Goal: Check status: Check status

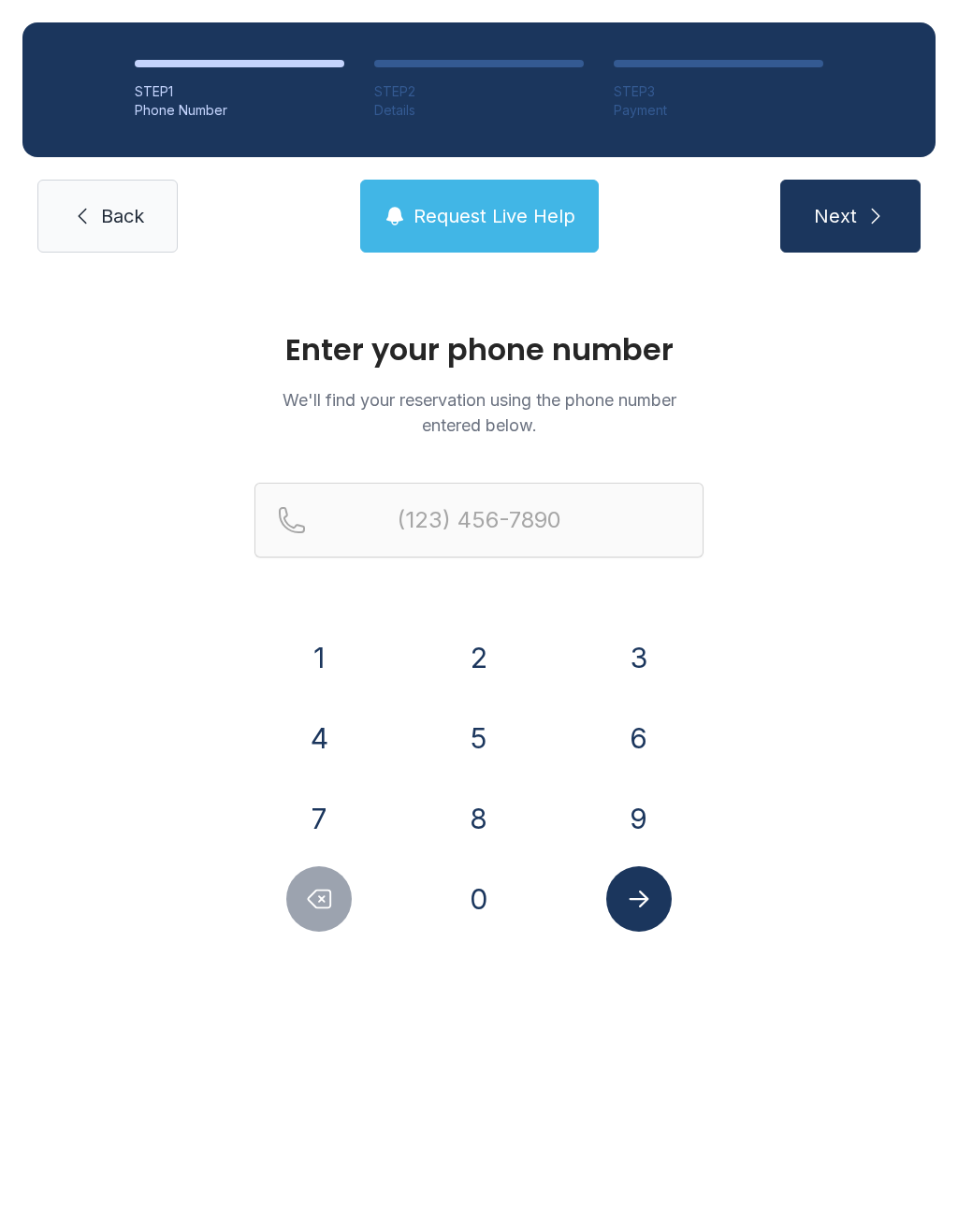
click at [484, 661] on button "2" at bounding box center [479, 658] width 65 height 65
click at [326, 808] on button "7" at bounding box center [319, 818] width 65 height 65
click at [485, 885] on button "0" at bounding box center [479, 899] width 65 height 65
click at [485, 655] on button "2" at bounding box center [479, 658] width 65 height 65
click at [323, 817] on button "7" at bounding box center [319, 818] width 65 height 65
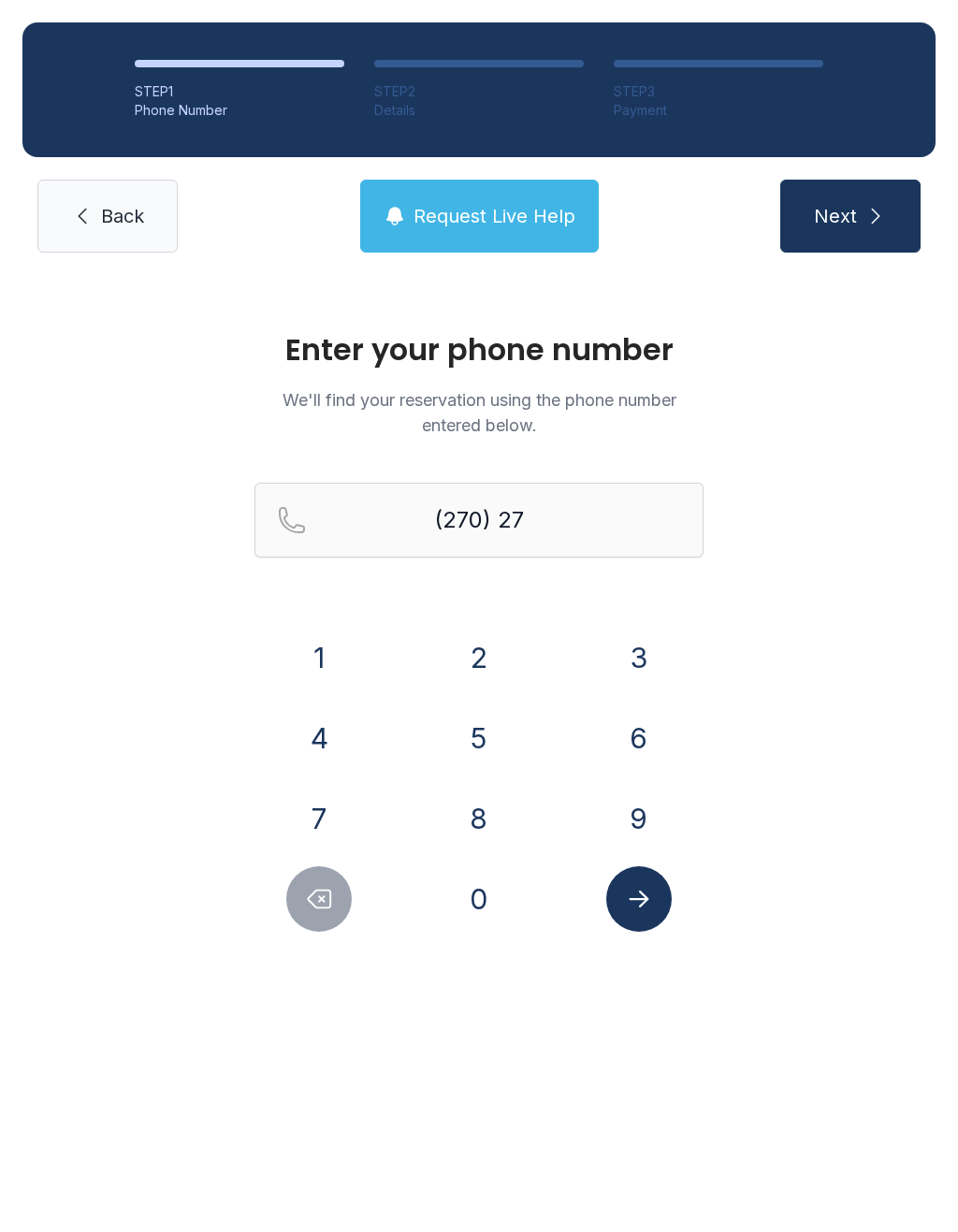
click at [483, 662] on button "2" at bounding box center [479, 658] width 65 height 65
click at [653, 819] on button "9" at bounding box center [639, 818] width 65 height 65
click at [634, 733] on button "6" at bounding box center [639, 738] width 65 height 65
click at [461, 735] on button "5" at bounding box center [479, 738] width 65 height 65
click at [628, 819] on button "9" at bounding box center [639, 818] width 65 height 65
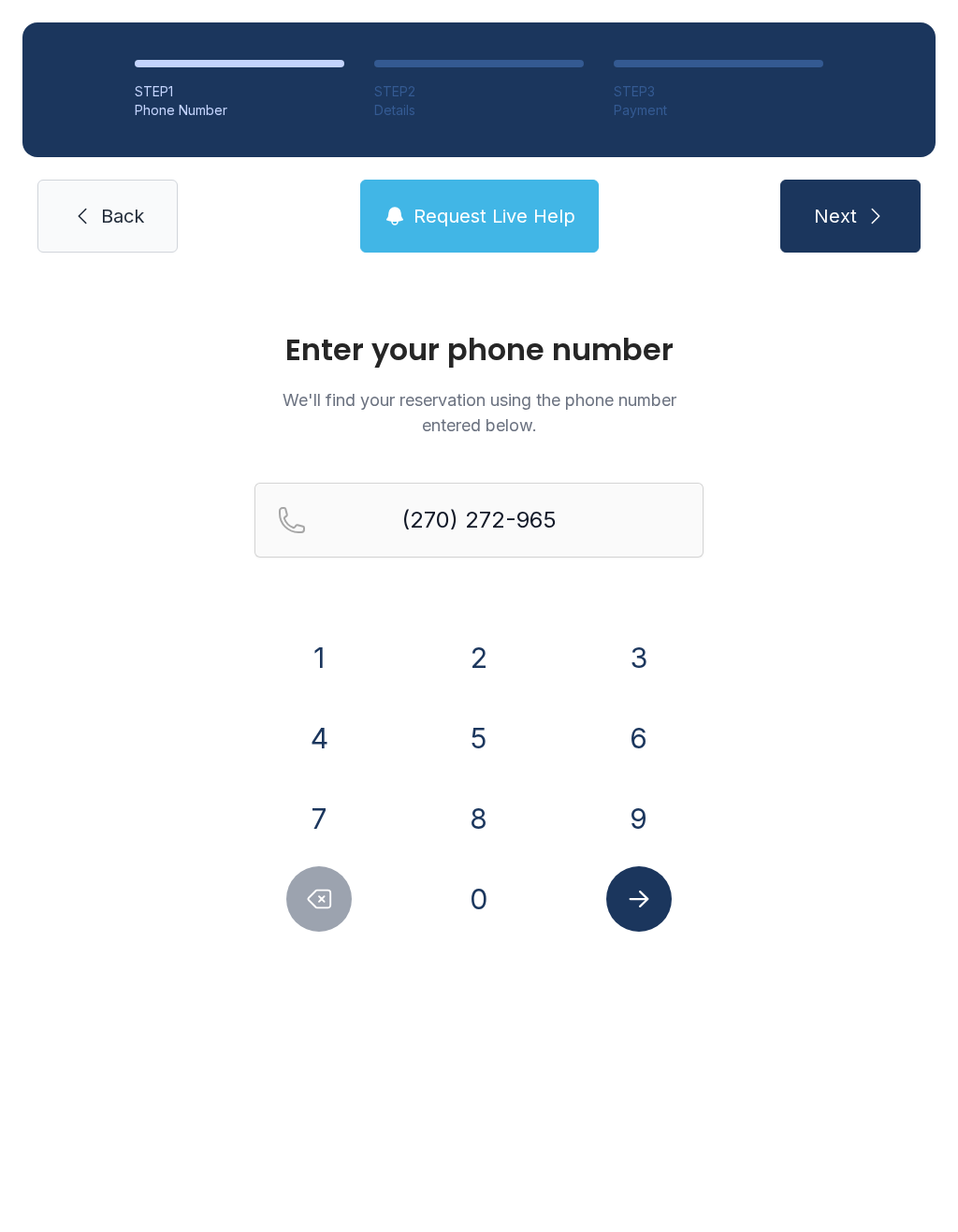
type input "[PHONE_NUMBER]"
click at [644, 901] on icon "Submit lookup form" at bounding box center [639, 899] width 28 height 28
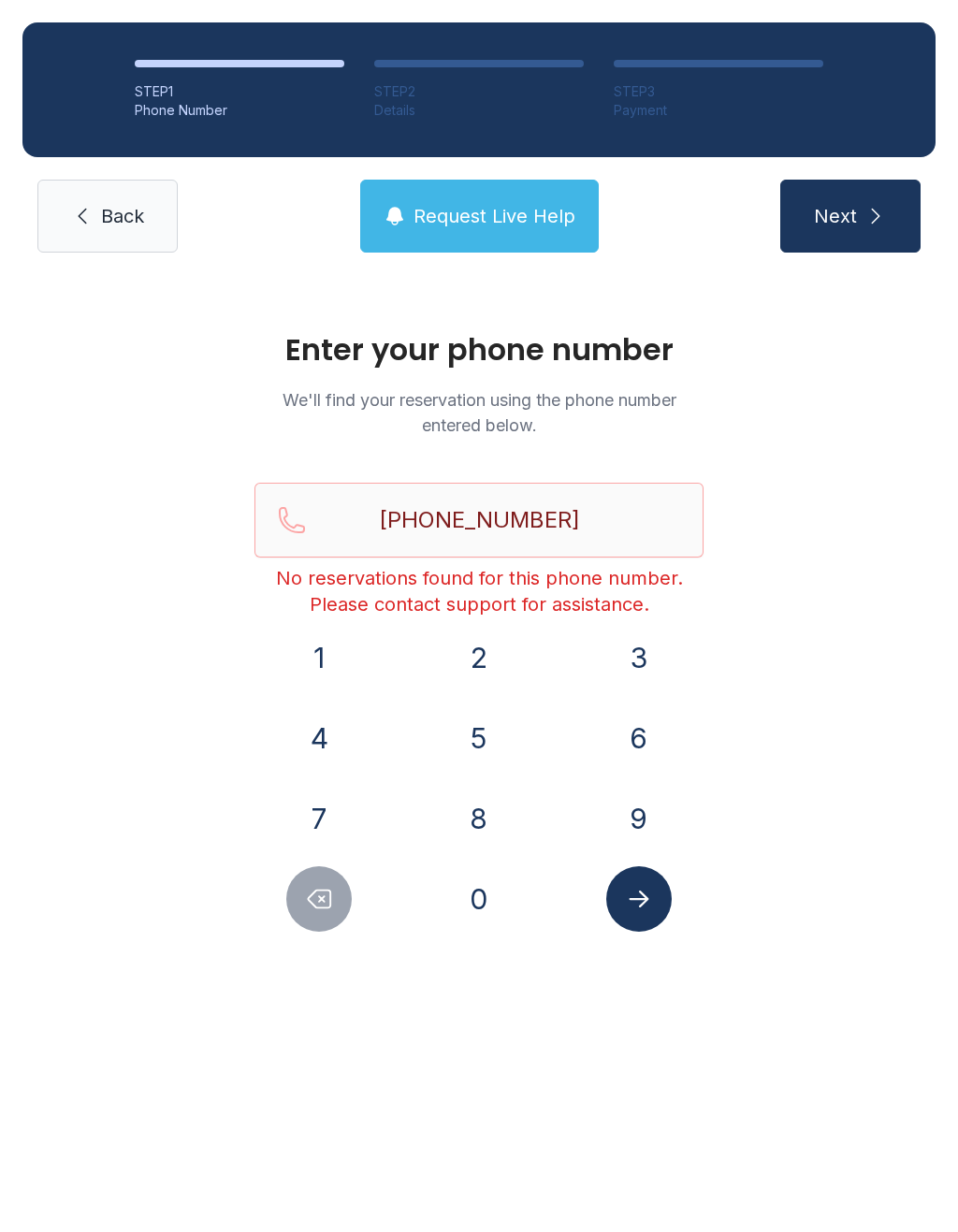
click at [117, 230] on link "Back" at bounding box center [108, 216] width 141 height 73
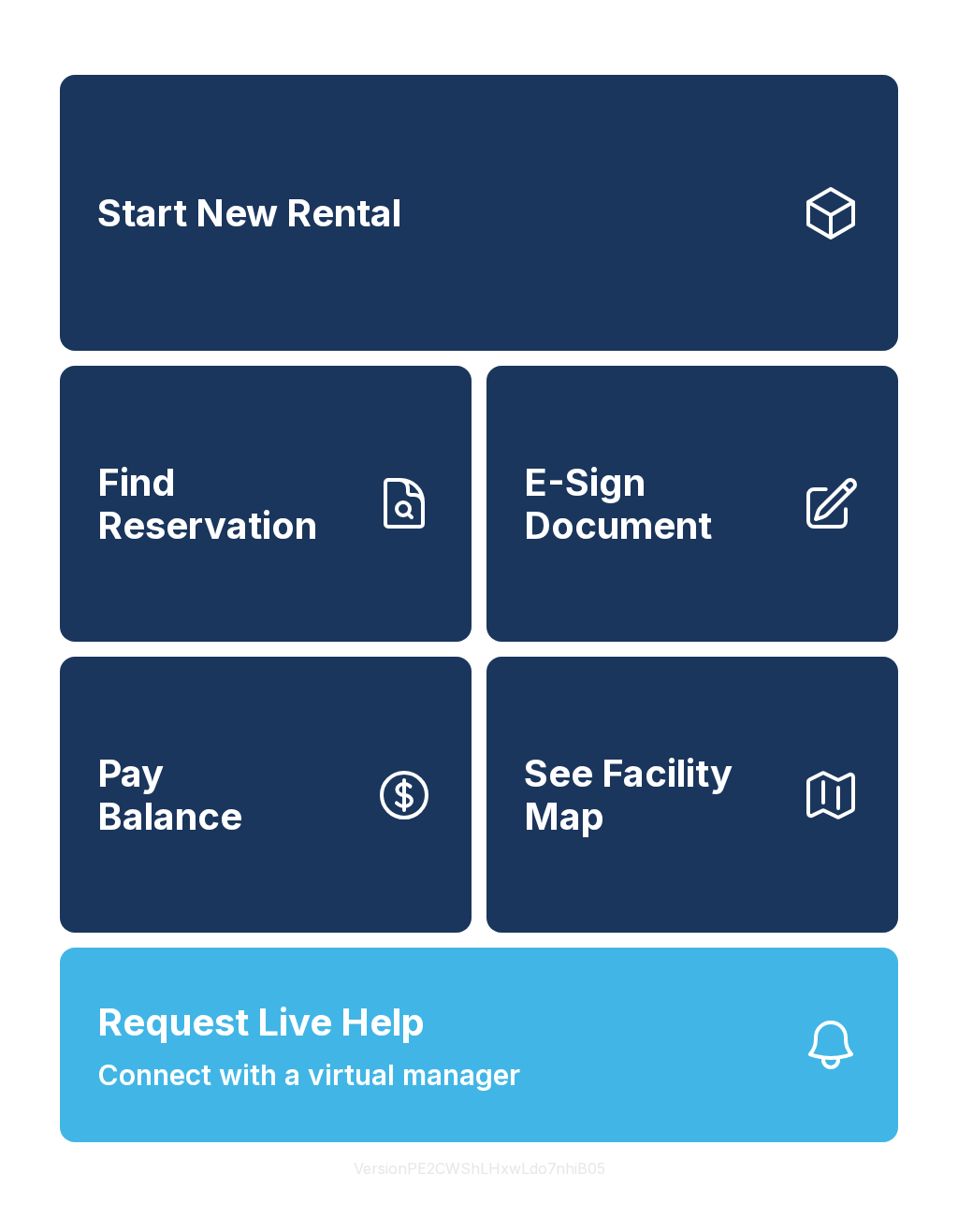
click at [272, 586] on link "Find Reservation" at bounding box center [266, 503] width 412 height 276
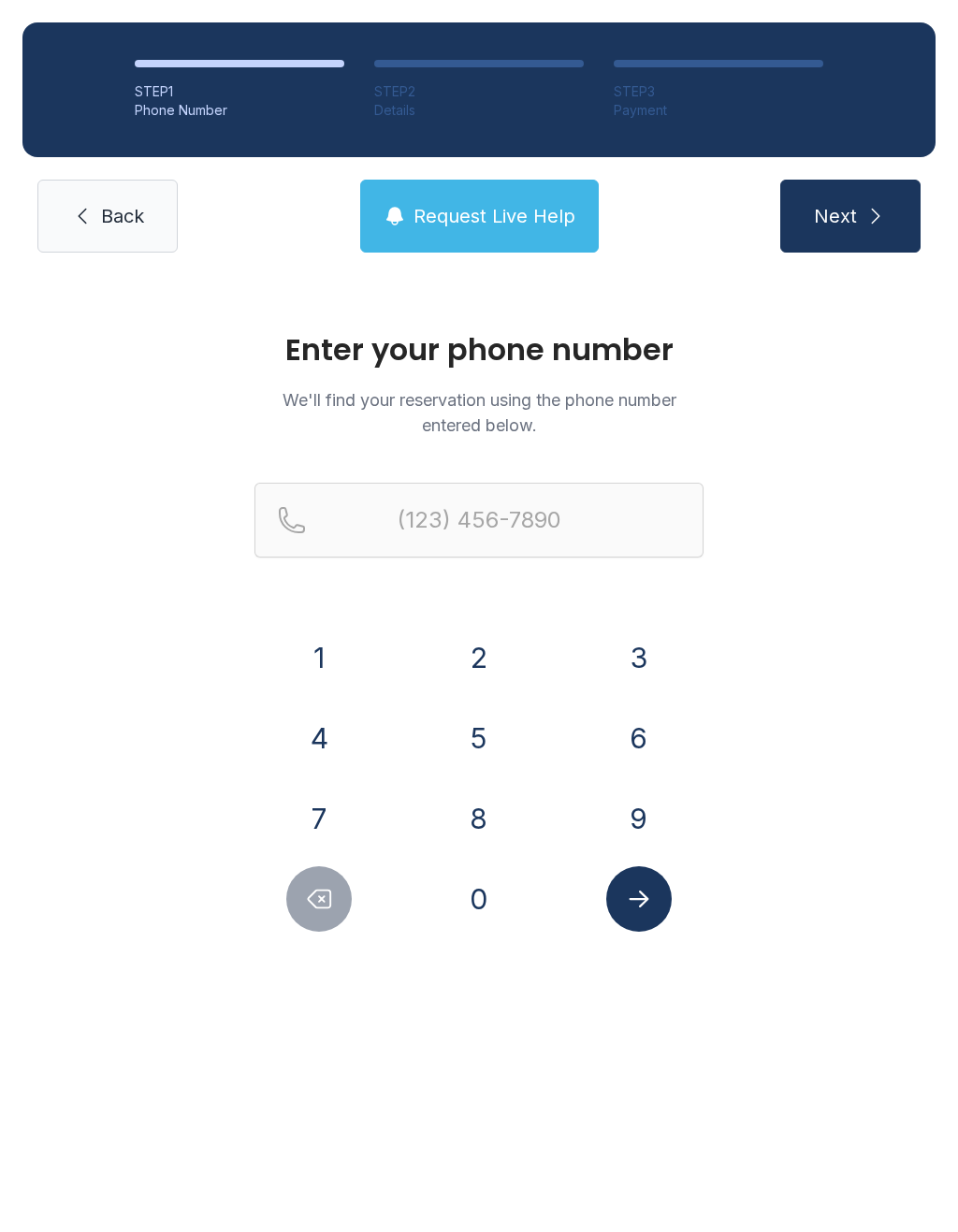
click at [483, 654] on button "2" at bounding box center [479, 658] width 65 height 65
click at [336, 785] on div "7" at bounding box center [319, 818] width 130 height 65
click at [489, 877] on button "0" at bounding box center [479, 899] width 65 height 65
click at [338, 898] on button "Delete number" at bounding box center [319, 899] width 65 height 65
click at [333, 817] on button "7" at bounding box center [319, 818] width 65 height 65
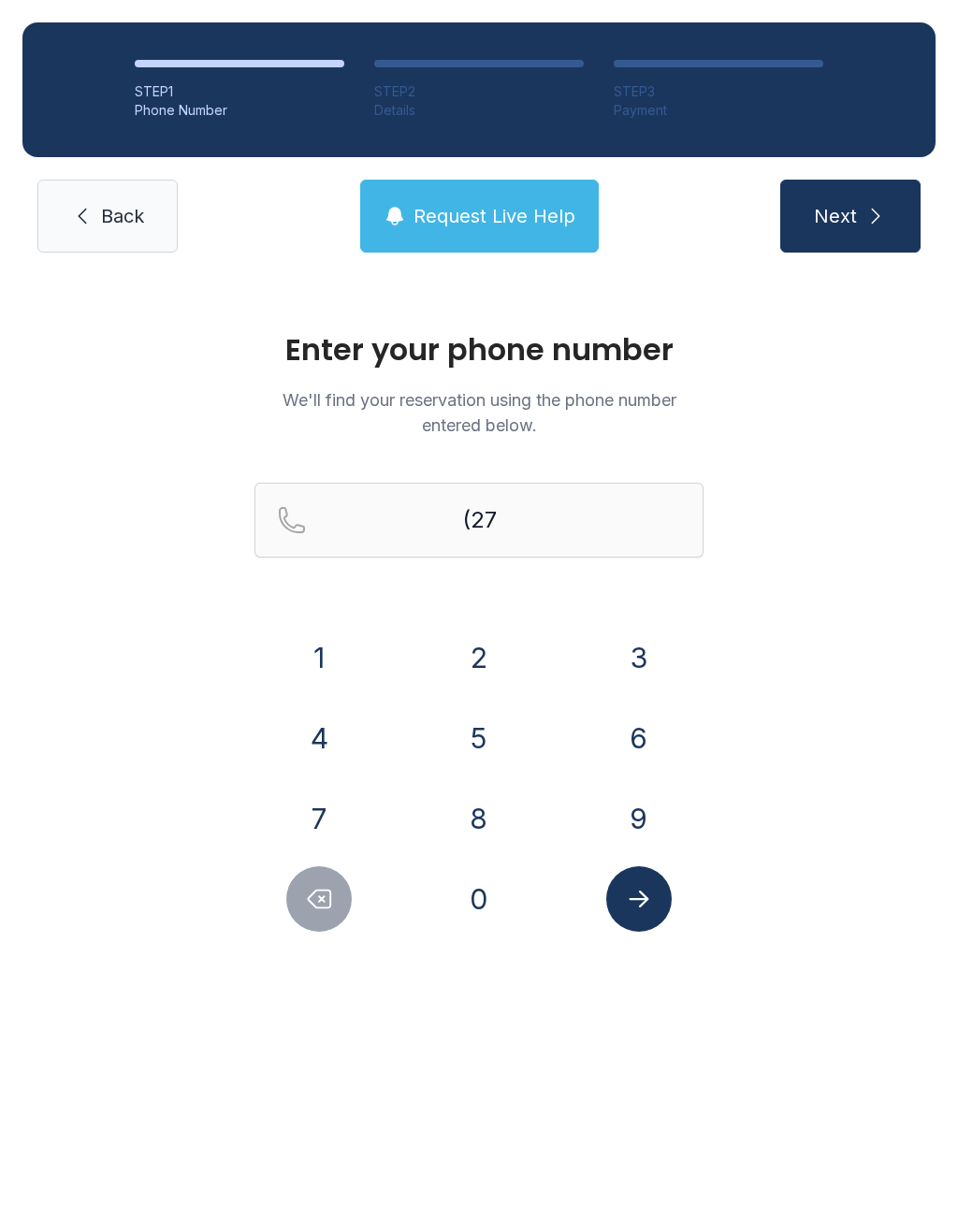
click at [488, 884] on button "0" at bounding box center [479, 899] width 65 height 65
click at [488, 678] on button "2" at bounding box center [479, 658] width 65 height 65
click at [338, 802] on button "7" at bounding box center [319, 818] width 65 height 65
click at [482, 662] on button "2" at bounding box center [479, 658] width 65 height 65
click at [640, 804] on button "9" at bounding box center [639, 818] width 65 height 65
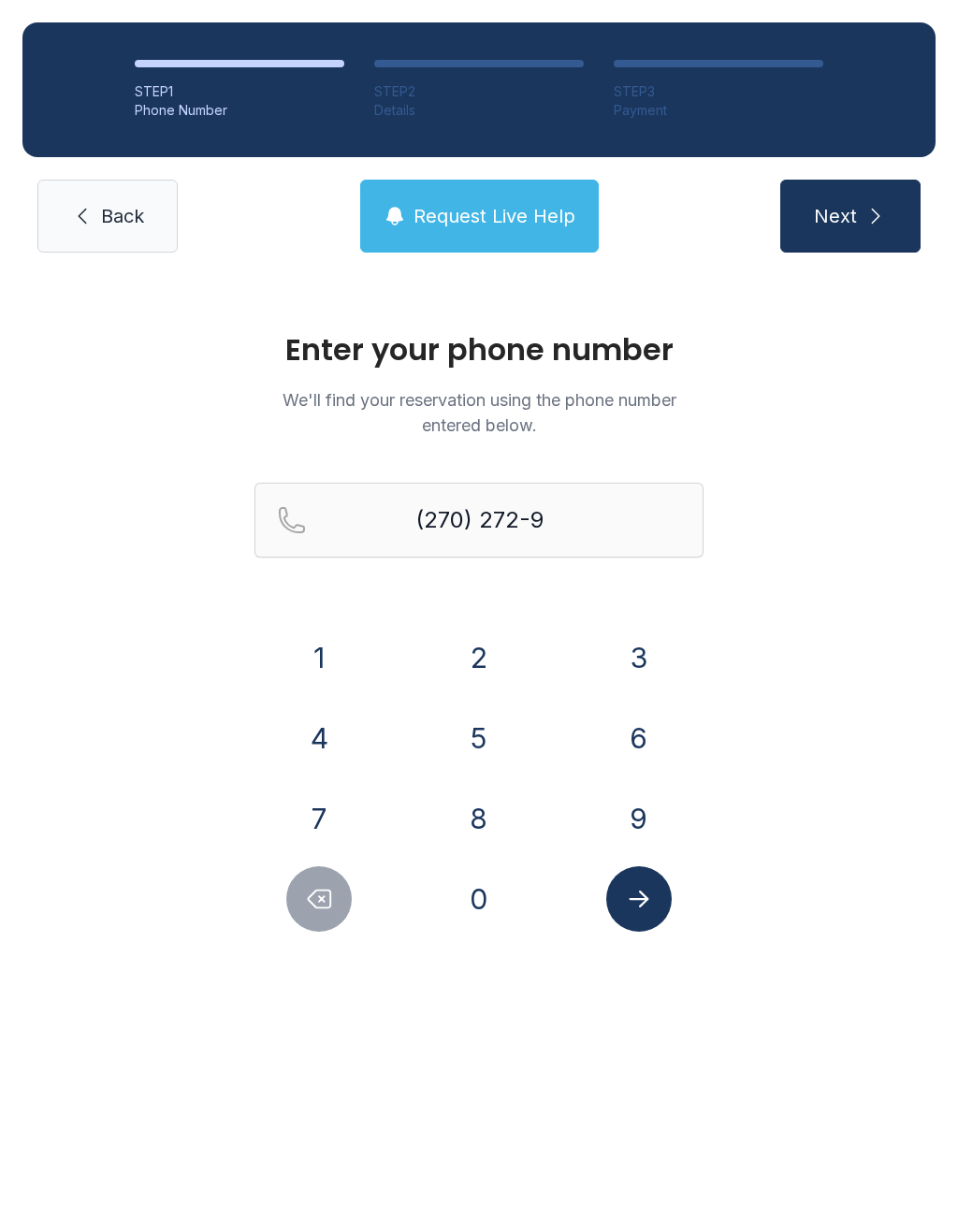
click at [632, 744] on button "6" at bounding box center [639, 738] width 65 height 65
click at [479, 732] on button "5" at bounding box center [479, 738] width 65 height 65
click at [625, 819] on button "9" at bounding box center [639, 818] width 65 height 65
type input "[PHONE_NUMBER]"
click at [648, 893] on icon "Submit lookup form" at bounding box center [639, 899] width 28 height 28
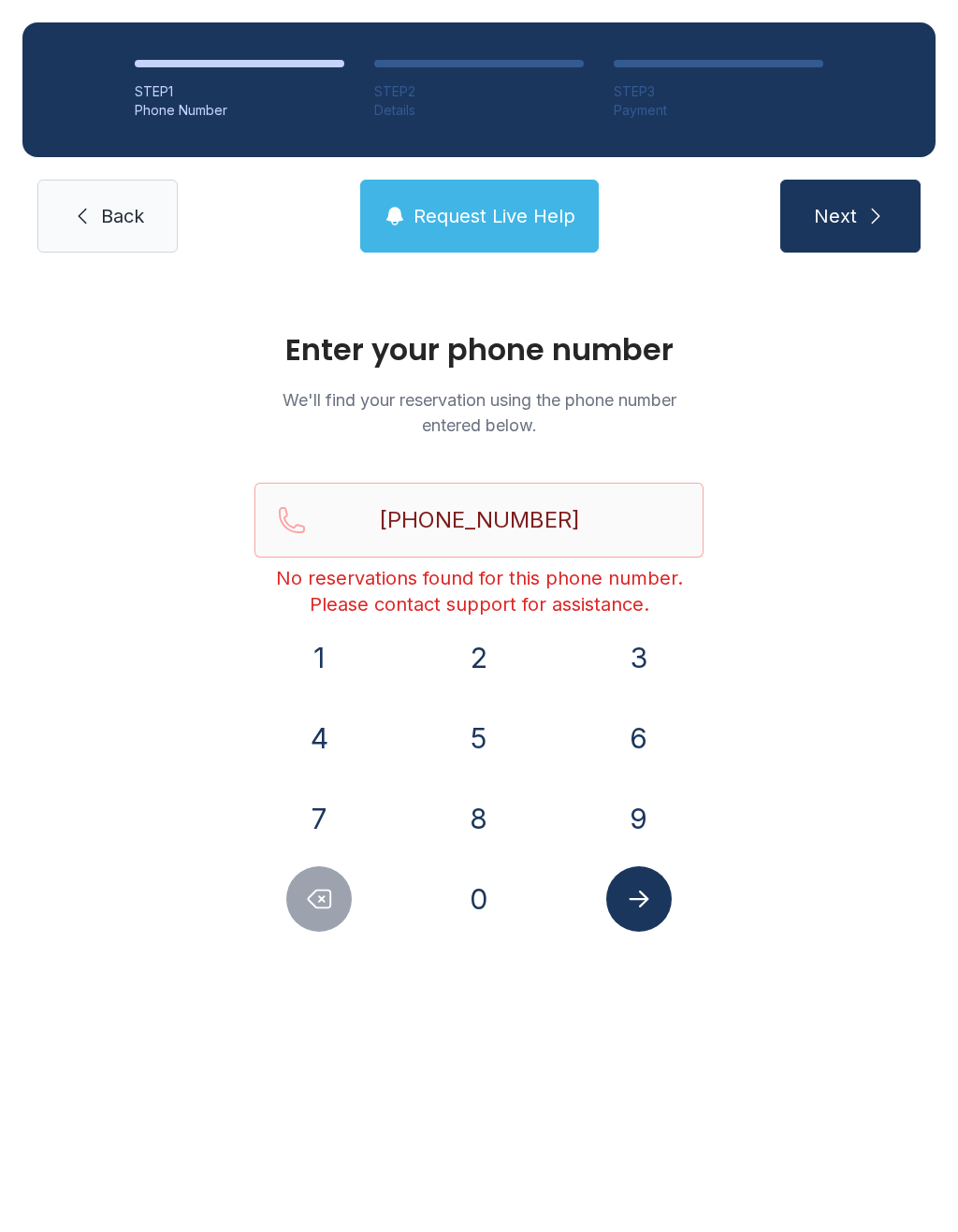
click at [94, 216] on link "Back" at bounding box center [108, 216] width 141 height 73
